Goal: Transaction & Acquisition: Purchase product/service

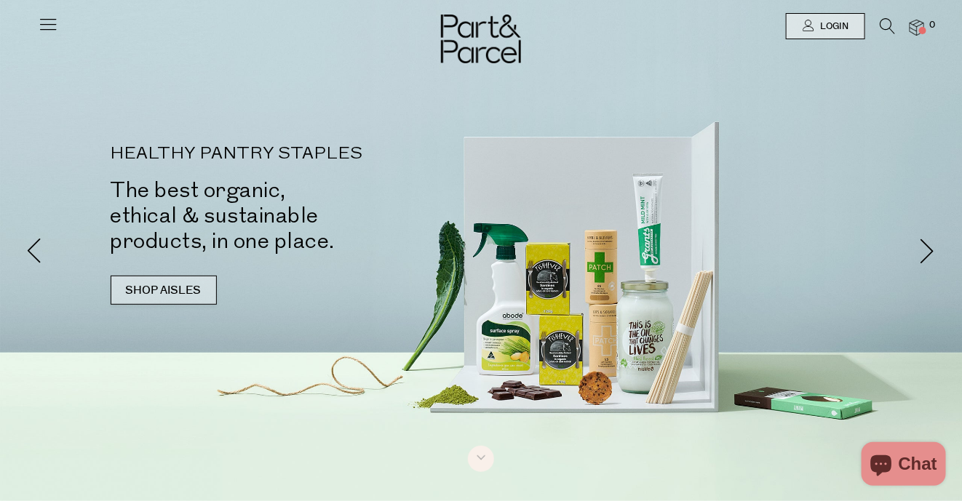
click at [164, 287] on link "SHOP AISLES" at bounding box center [164, 290] width 106 height 29
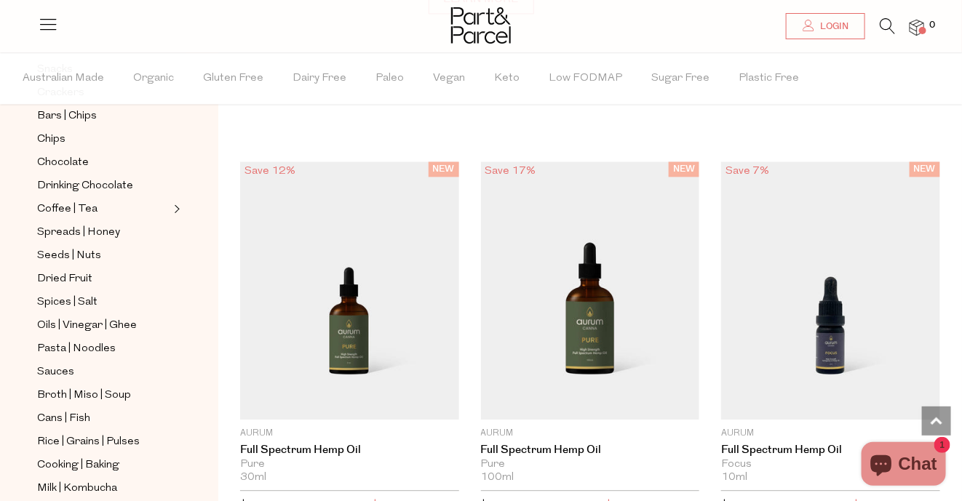
scroll to position [290, 0]
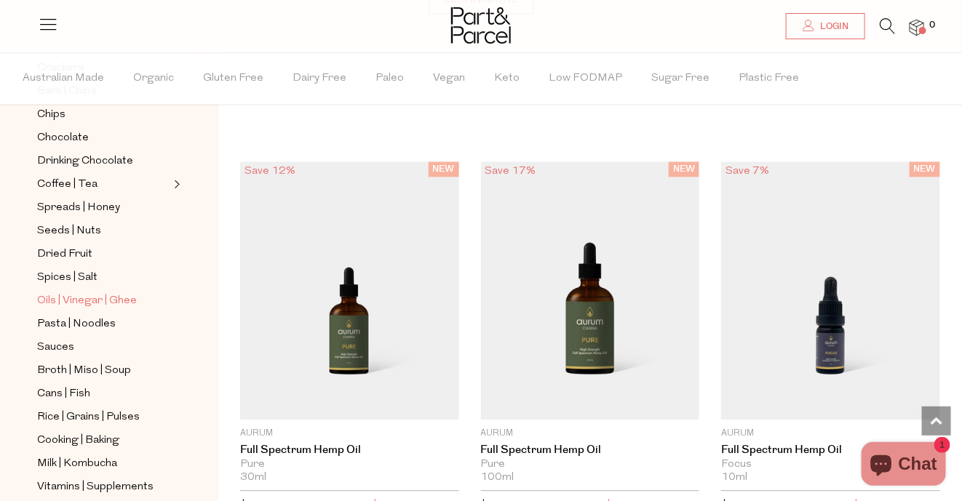
click at [116, 293] on span "Oils | Vinegar | Ghee" at bounding box center [87, 301] width 100 height 17
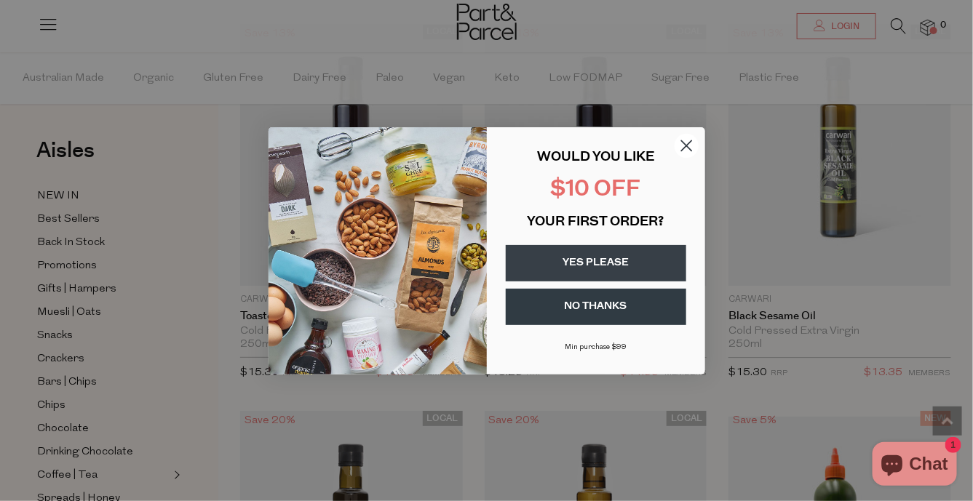
scroll to position [1396, 0]
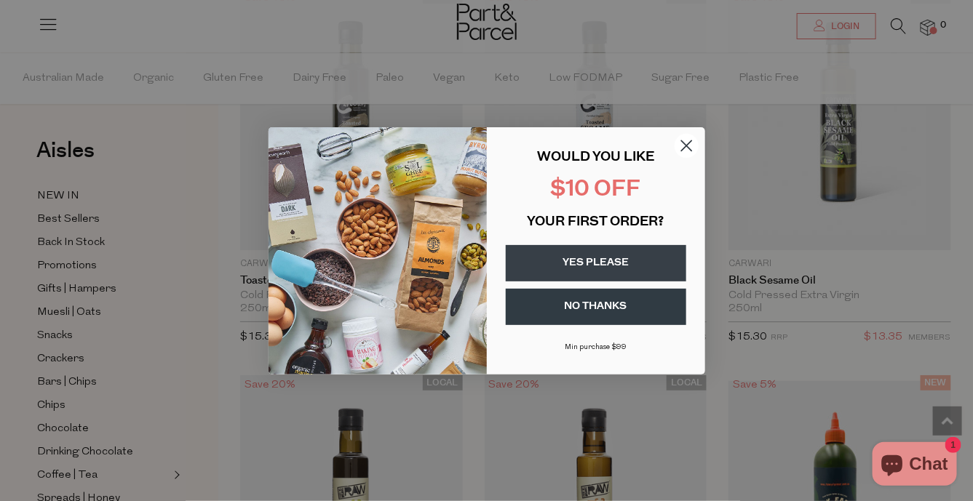
click at [590, 263] on button "YES PLEASE" at bounding box center [596, 263] width 180 height 36
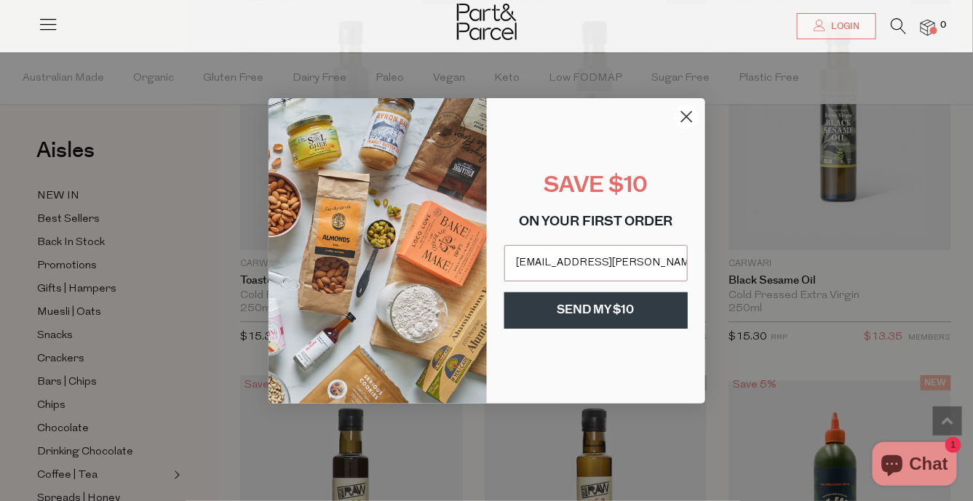
type input "shell.anne@gmail.com"
click at [604, 303] on button "SEND MY $10" at bounding box center [595, 311] width 183 height 36
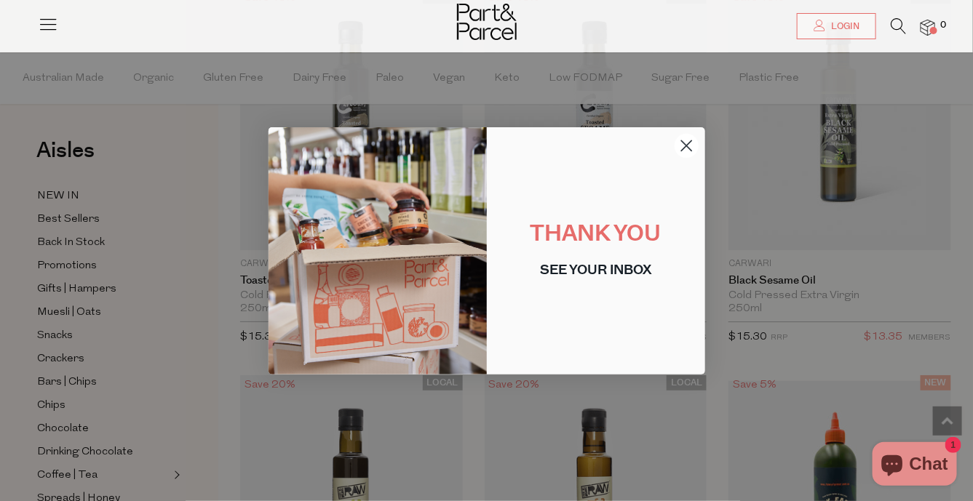
click at [680, 150] on circle "Close dialog" at bounding box center [686, 145] width 24 height 24
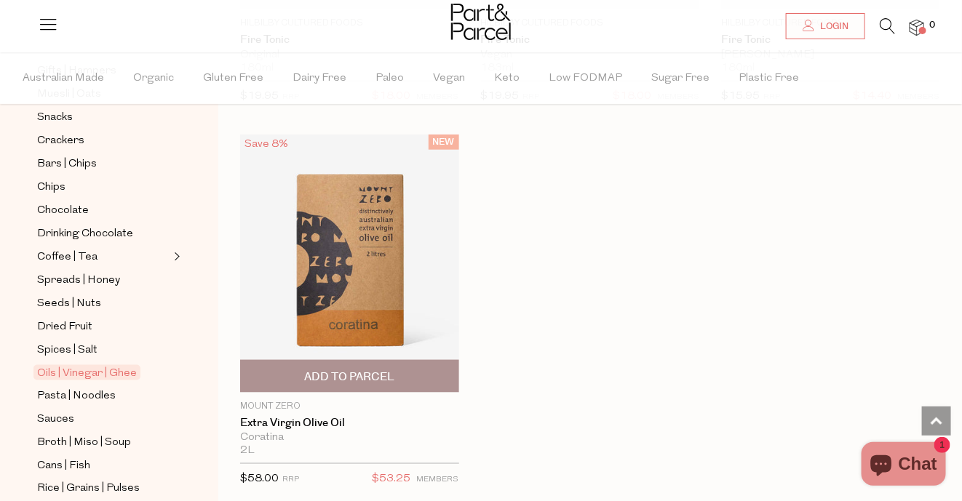
scroll to position [6259, 0]
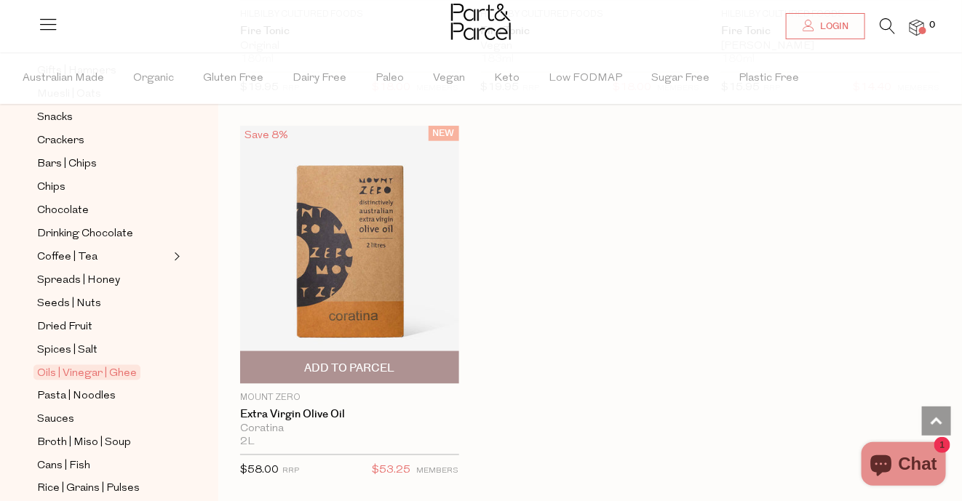
click at [346, 228] on img at bounding box center [349, 255] width 219 height 258
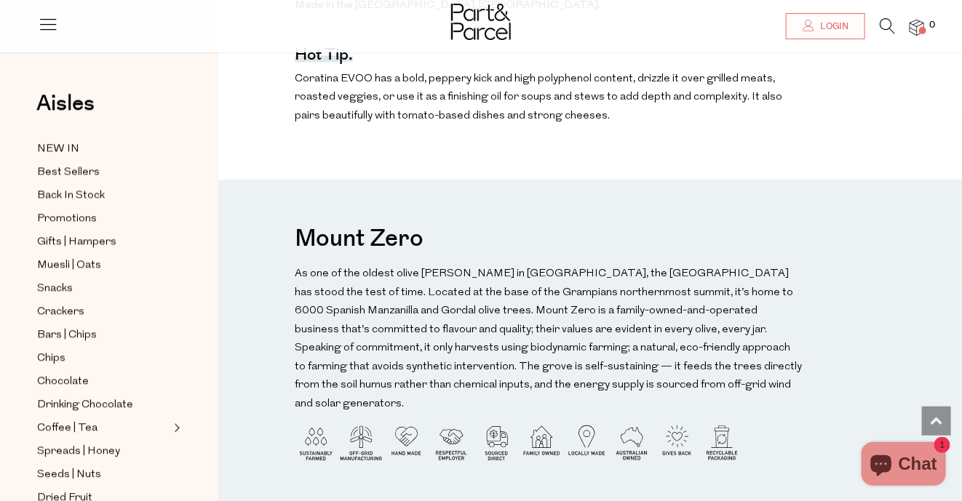
scroll to position [1092, 0]
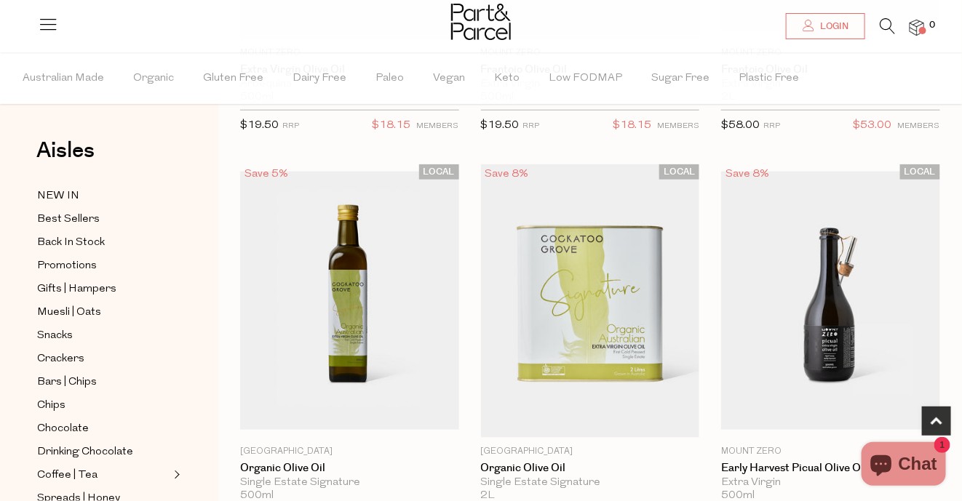
scroll to position [444, 0]
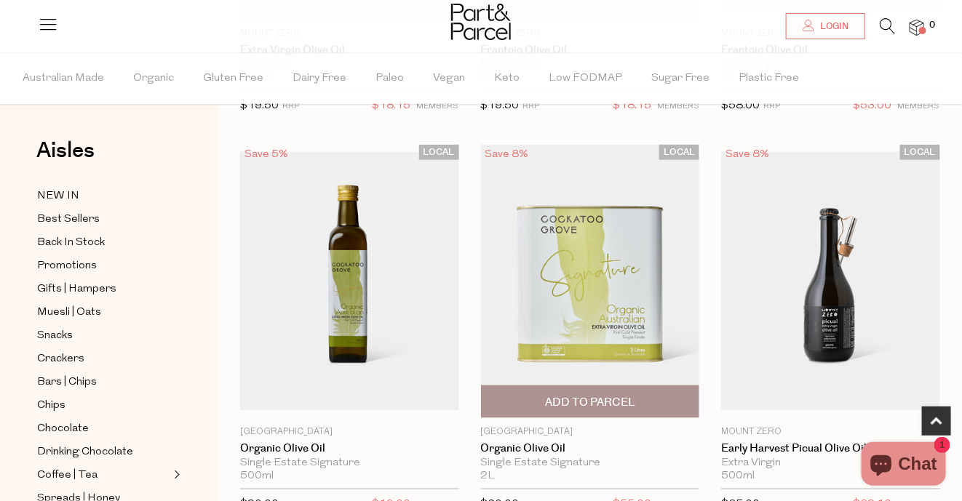
click at [560, 287] on img at bounding box center [590, 282] width 219 height 274
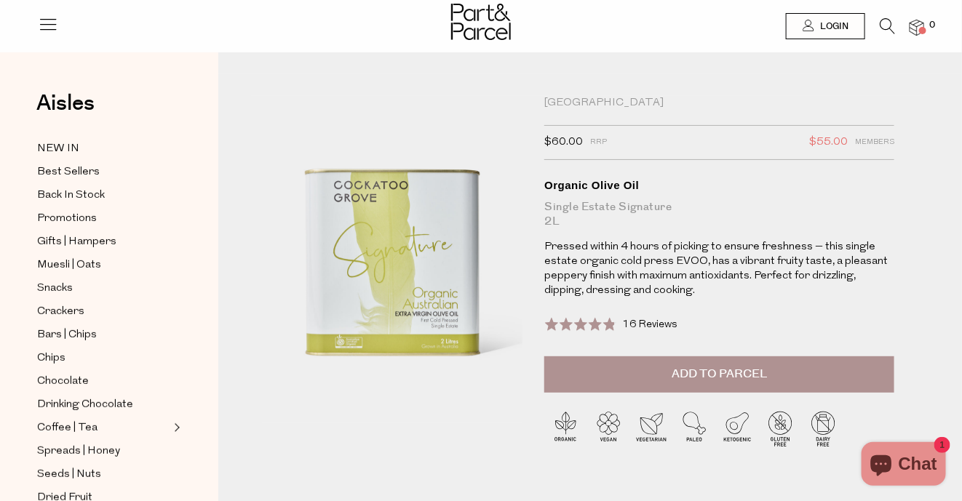
click at [694, 369] on span "Add to Parcel" at bounding box center [719, 374] width 95 height 17
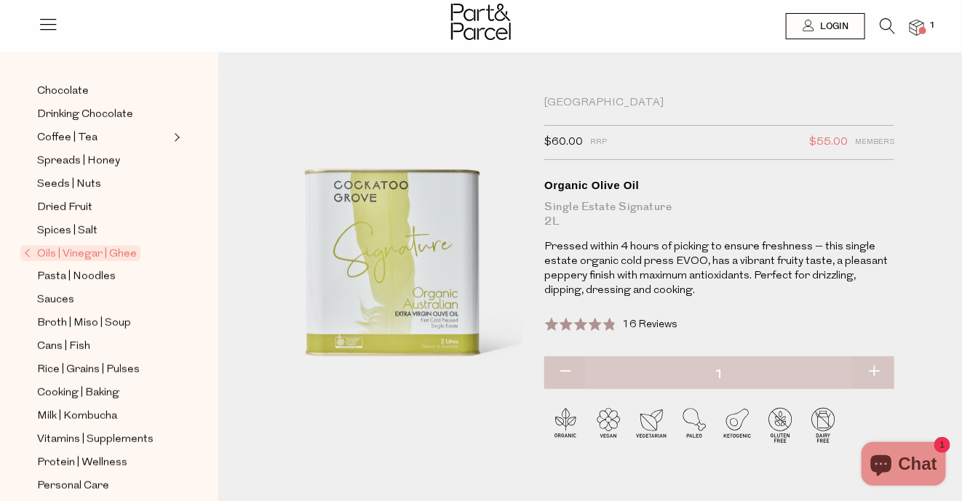
scroll to position [363, 0]
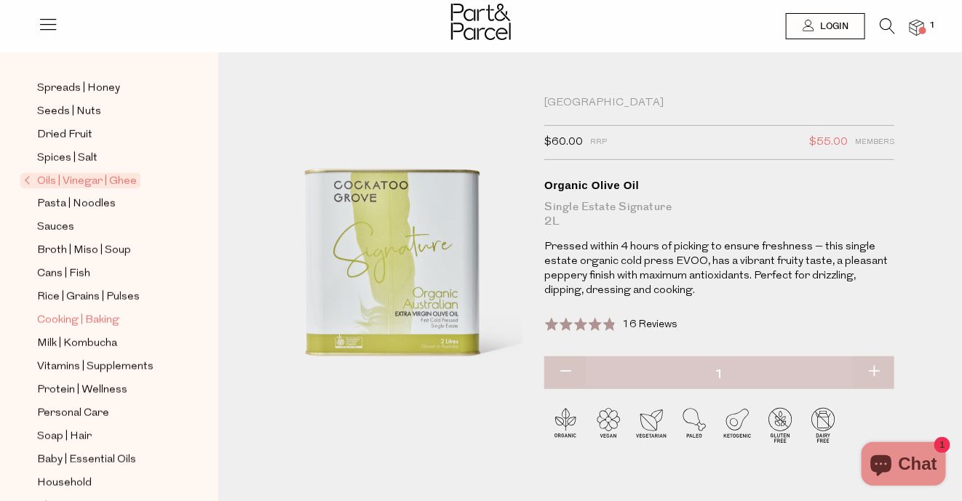
click at [95, 312] on span "Cooking | Baking" at bounding box center [78, 320] width 82 height 17
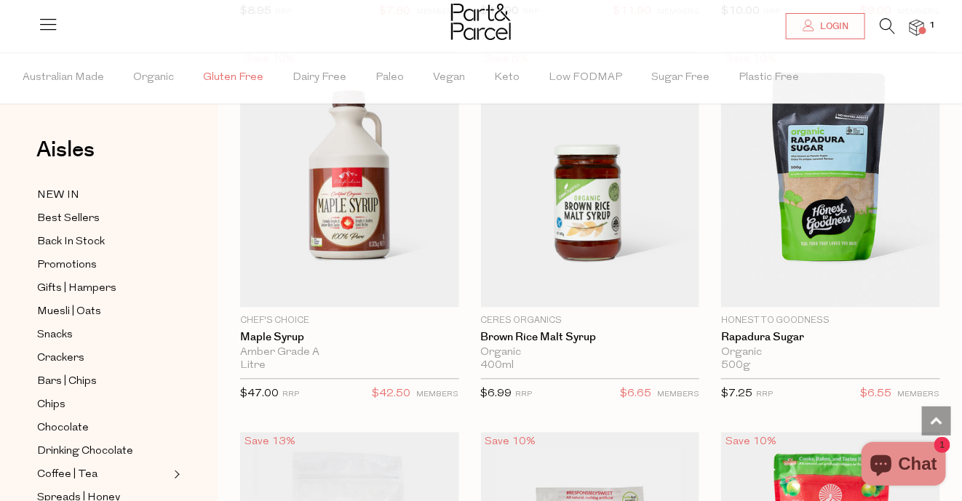
scroll to position [4730, 0]
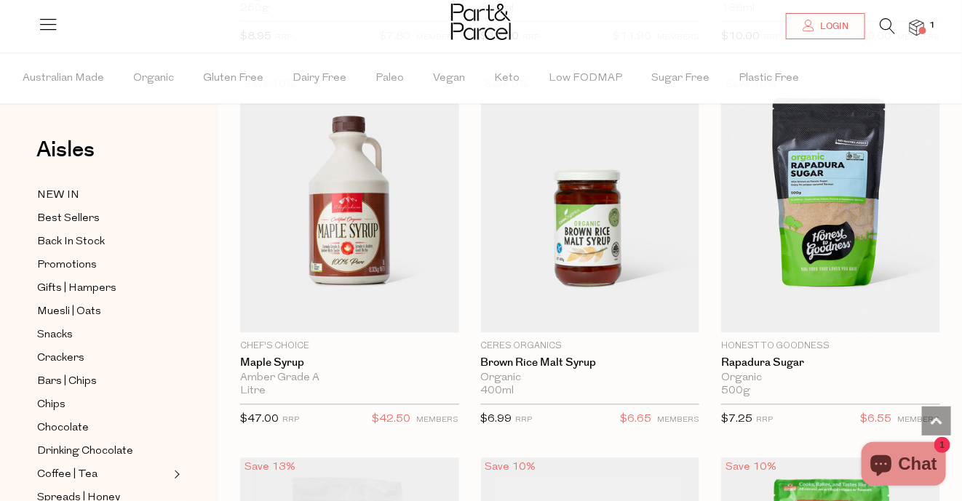
click at [881, 25] on icon at bounding box center [887, 26] width 15 height 16
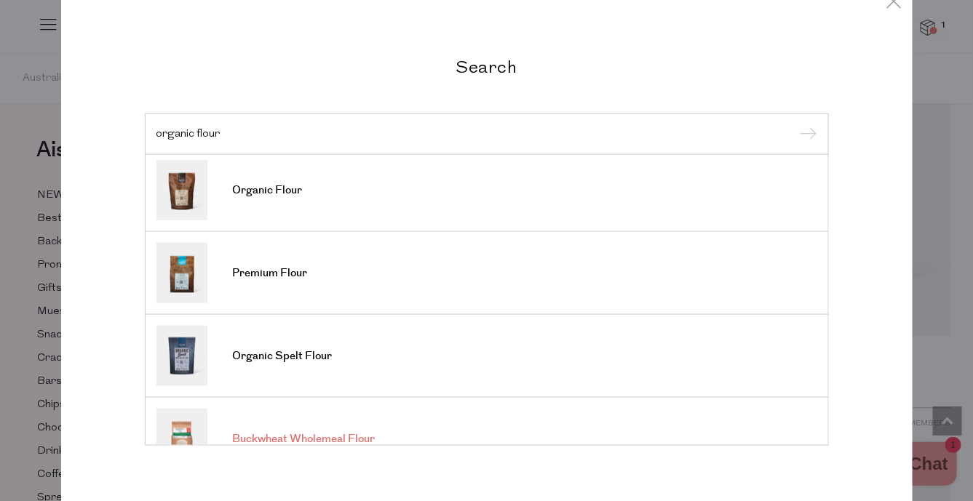
scroll to position [0, 0]
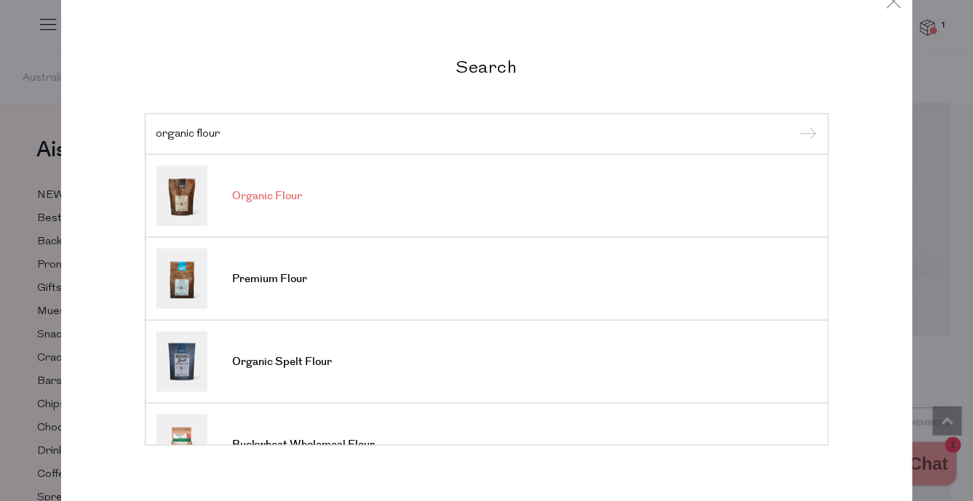
type input "organic flour"
click at [247, 191] on span "Organic Flour" at bounding box center [268, 196] width 70 height 15
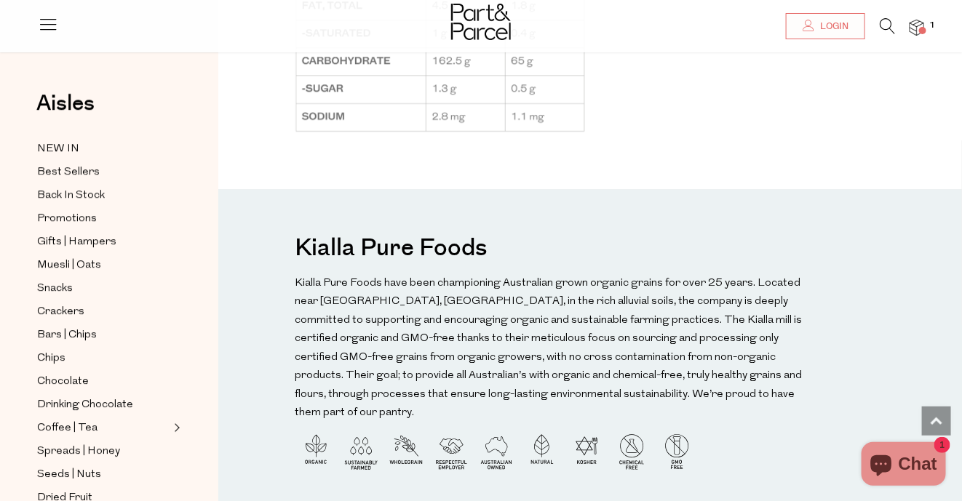
scroll to position [1164, 0]
